Goal: Task Accomplishment & Management: Manage account settings

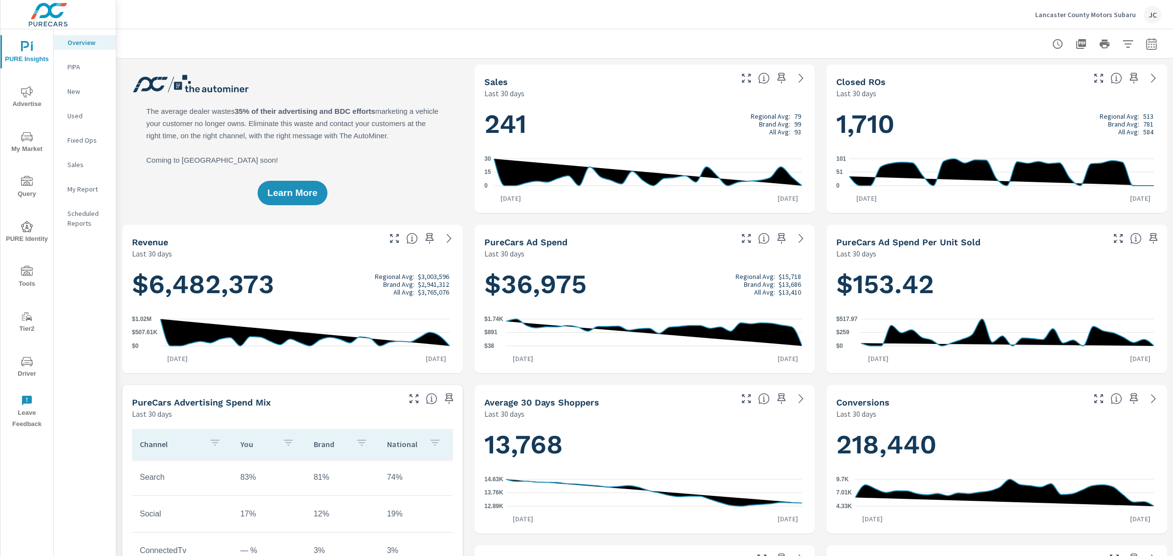
scroll to position [403, 0]
click at [1084, 15] on p "Lancaster County Motors Subaru" at bounding box center [1085, 14] width 101 height 9
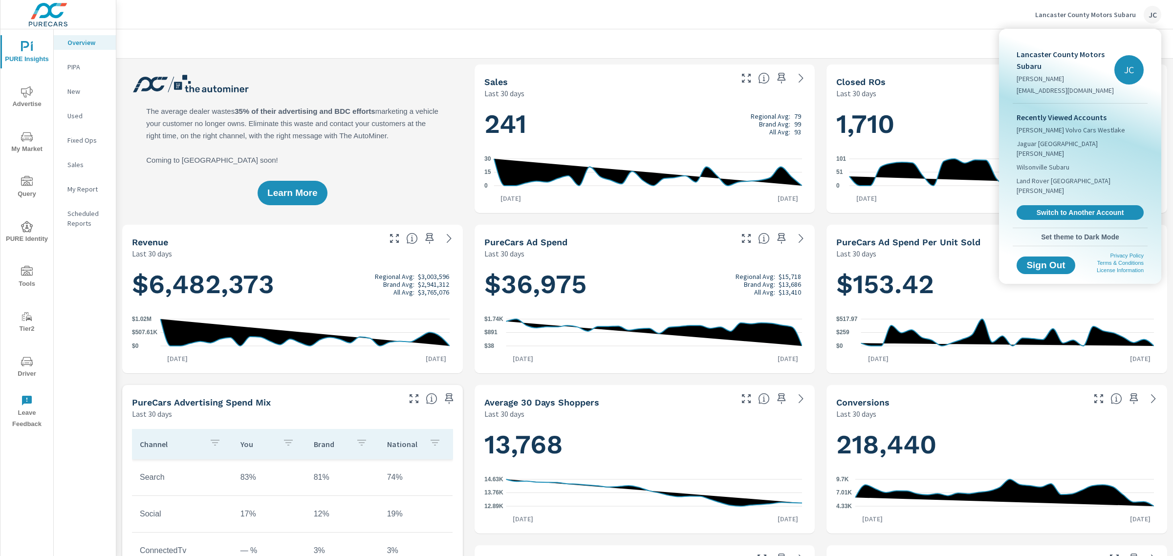
drag, startPoint x: 355, startPoint y: 35, endPoint x: 357, endPoint y: 44, distance: 9.5
click at [356, 42] on div at bounding box center [586, 278] width 1173 height 556
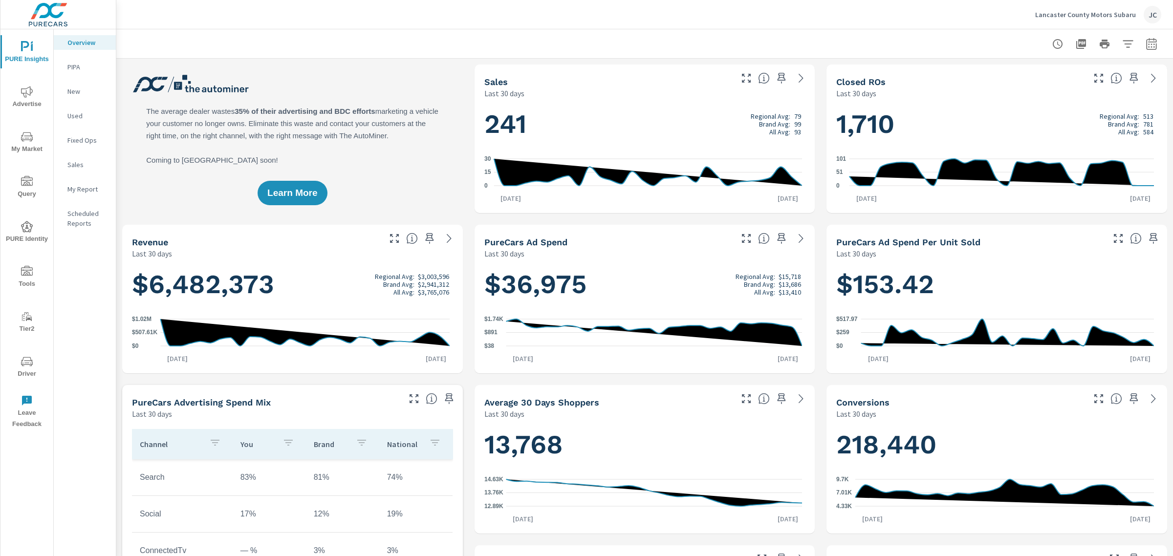
click at [1031, 0] on button "Lancaster County Motors Subaru JC" at bounding box center [1098, 14] width 134 height 29
